Goal: Task Accomplishment & Management: Complete application form

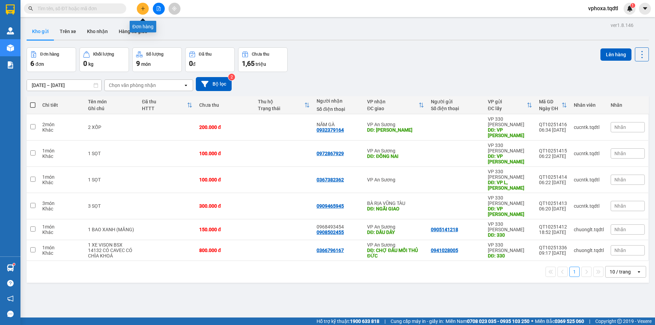
click at [142, 5] on button at bounding box center [143, 9] width 12 height 12
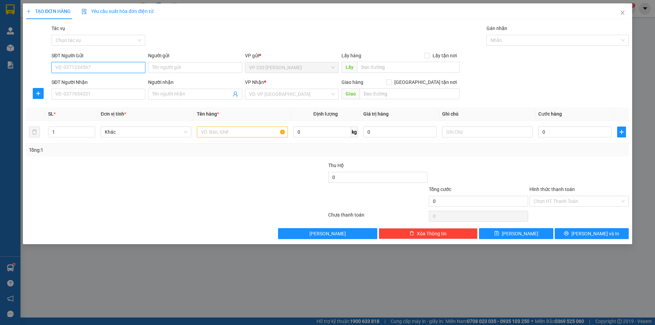
click at [81, 68] on input "SĐT Người Gửi" at bounding box center [99, 67] width 94 height 11
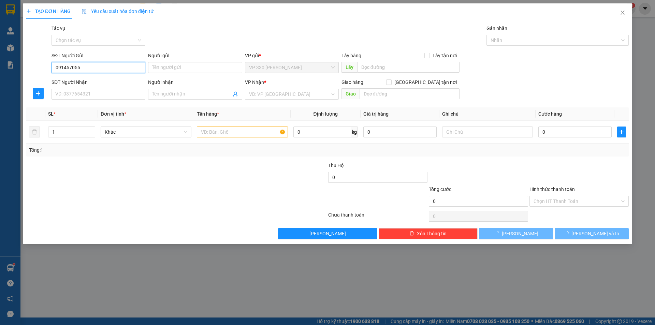
type input "0914570559"
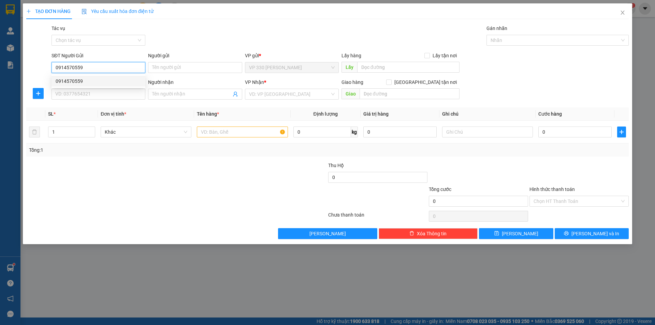
click at [67, 83] on div "0914570559" at bounding box center [99, 81] width 86 height 8
type input "HỒ XÁ"
type input "0909150356"
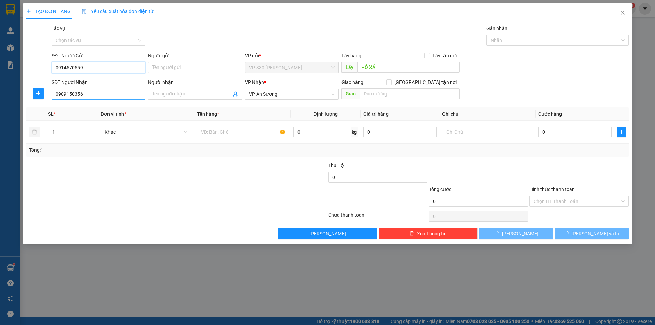
type input "120.000"
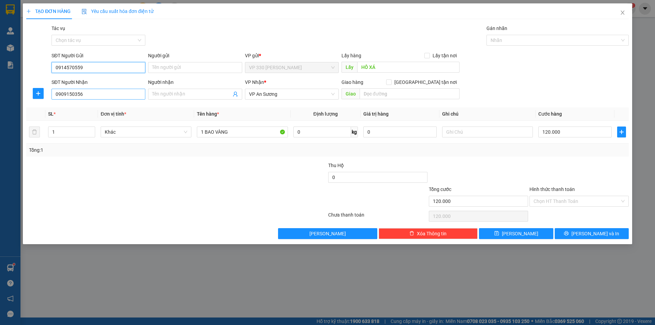
type input "0914570559"
drag, startPoint x: 85, startPoint y: 94, endPoint x: 53, endPoint y: 95, distance: 32.1
click at [53, 95] on input "0909150356" at bounding box center [99, 94] width 94 height 11
type input "0985181179"
click at [74, 106] on div "0985181179" at bounding box center [99, 108] width 86 height 8
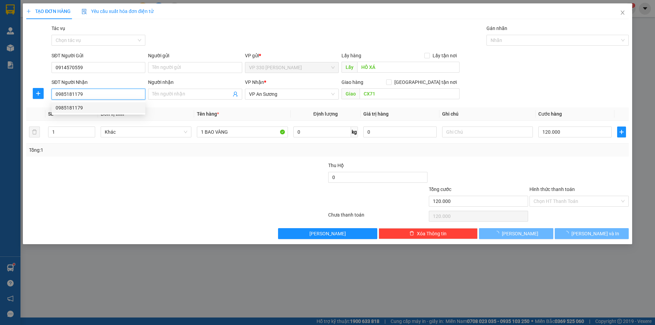
type input "CX71"
type input "300.000"
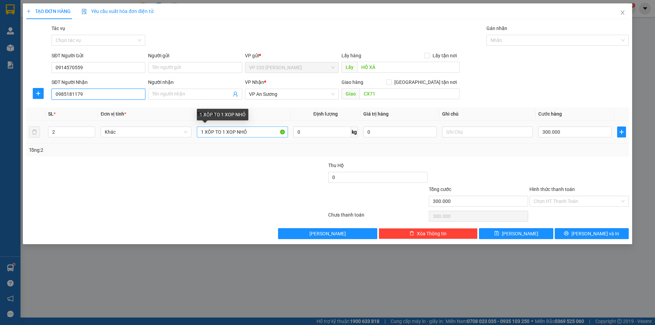
type input "0985181179"
drag, startPoint x: 253, startPoint y: 132, endPoint x: 200, endPoint y: 135, distance: 53.7
click at [200, 135] on input "1 XÔP TO 1 XOP NHỎ" at bounding box center [242, 132] width 91 height 11
type input "1 GẠO"
type input "1"
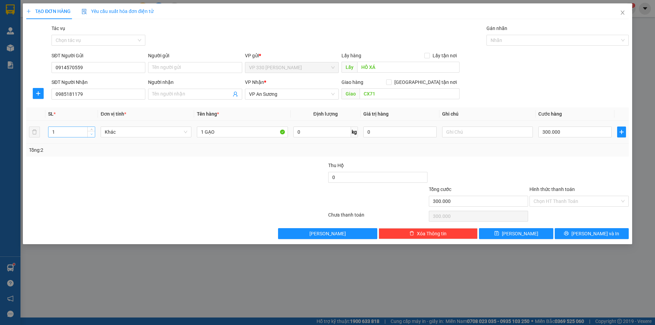
click at [92, 134] on icon "down" at bounding box center [91, 134] width 2 height 2
click at [561, 133] on input "300.000" at bounding box center [575, 132] width 73 height 11
type input "0"
type input "01"
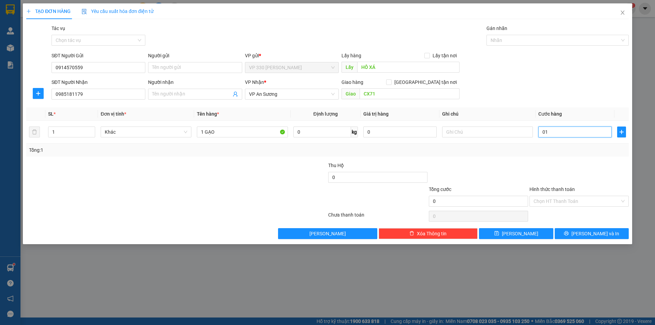
type input "1"
type input "15"
type input "015"
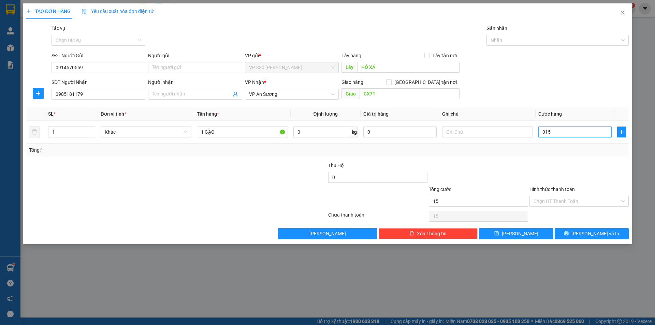
type input "150"
type input "0.150"
type input "1.500"
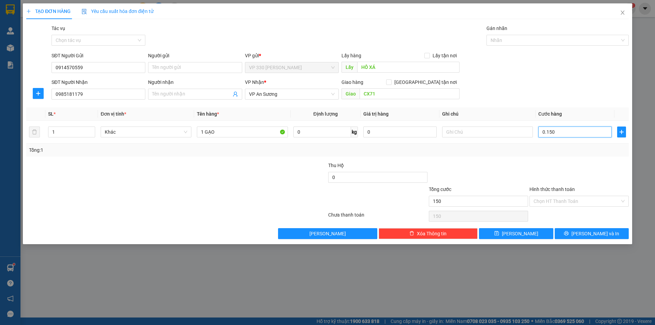
type input "01.500"
type input "15.000"
type input "015.000"
type input "150.000"
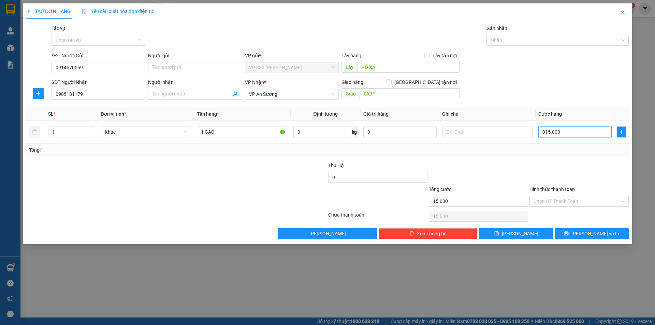
type input "150.000"
click at [520, 236] on span "[PERSON_NAME]" at bounding box center [520, 234] width 37 height 8
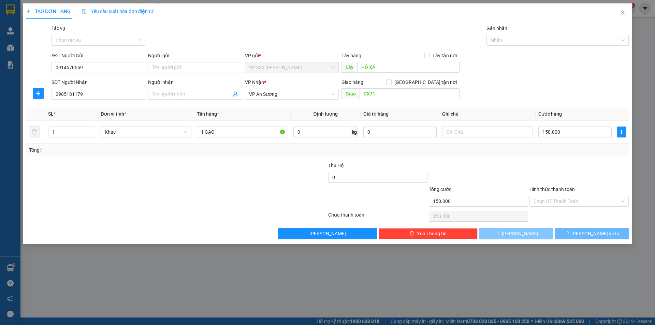
type input "0"
